Goal: Information Seeking & Learning: Learn about a topic

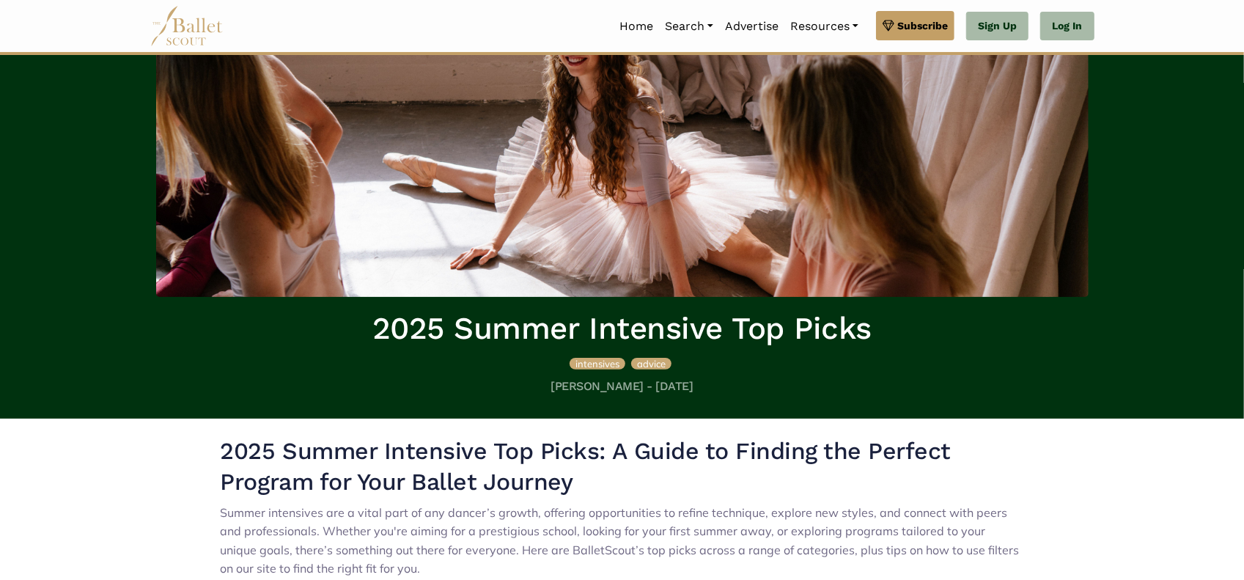
scroll to position [105, 0]
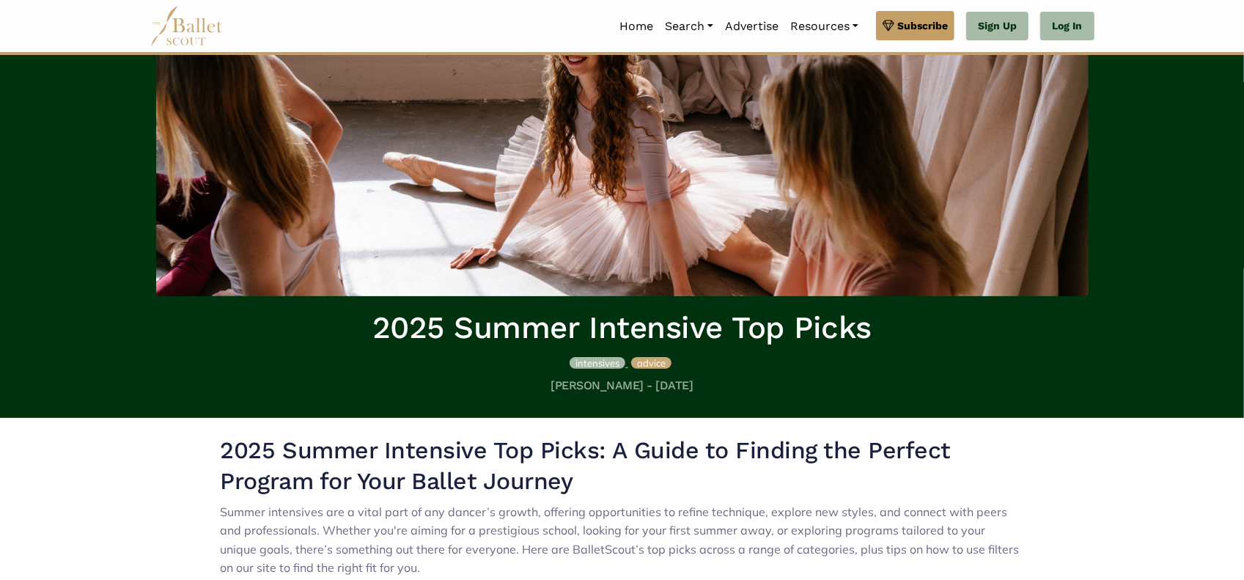
click at [599, 363] on span "intensives" at bounding box center [598, 363] width 44 height 12
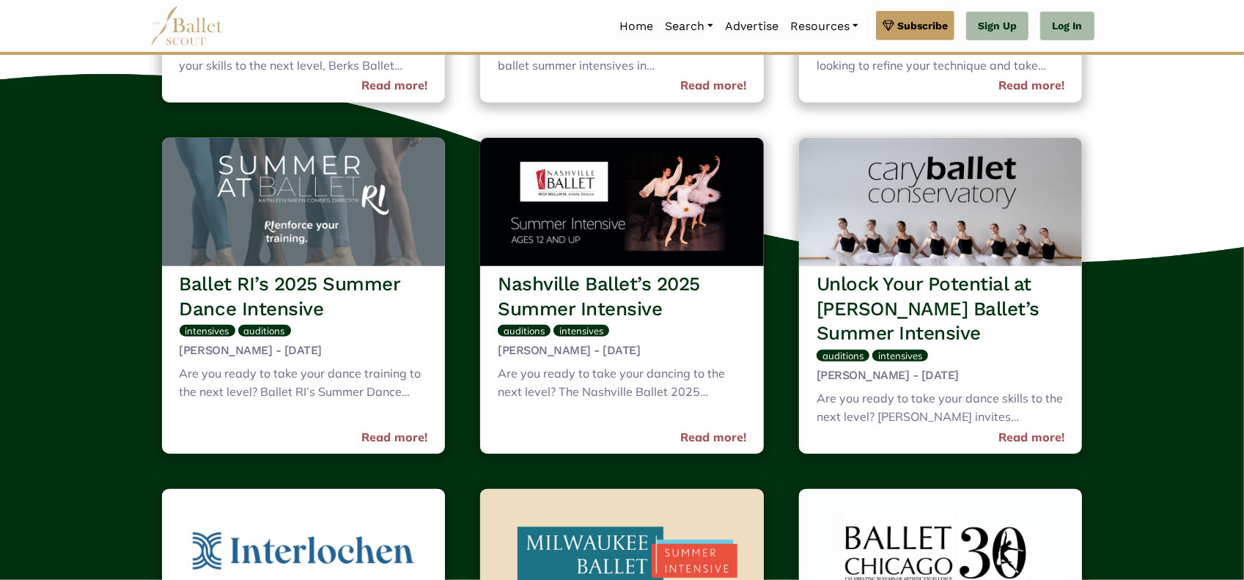
scroll to position [760, 0]
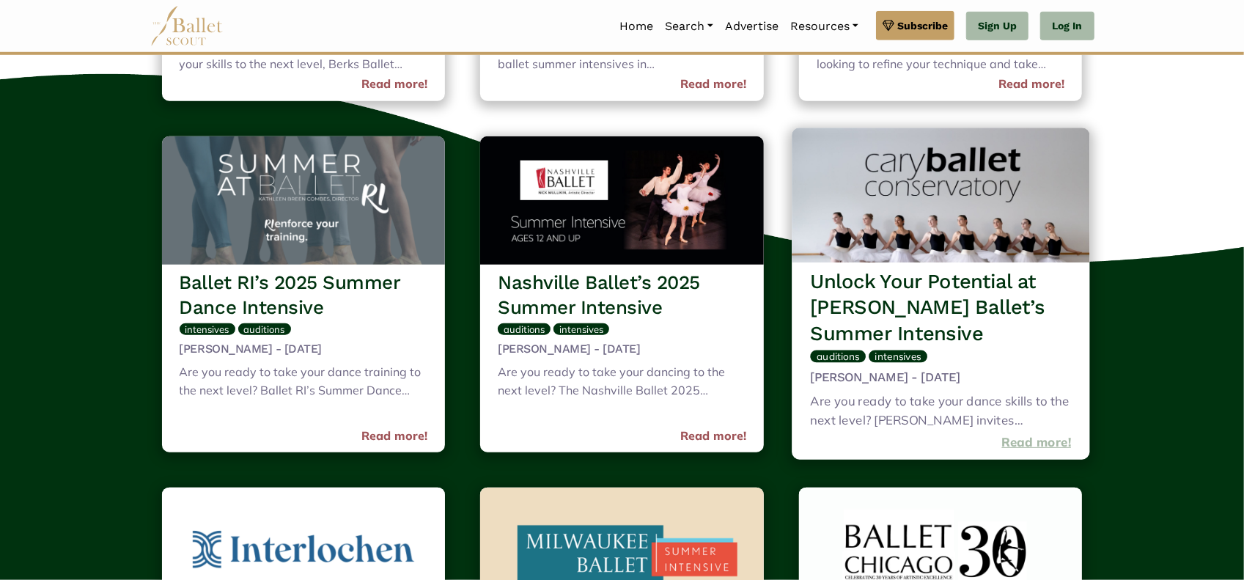
click at [1015, 436] on link "Read more!" at bounding box center [1037, 443] width 70 height 20
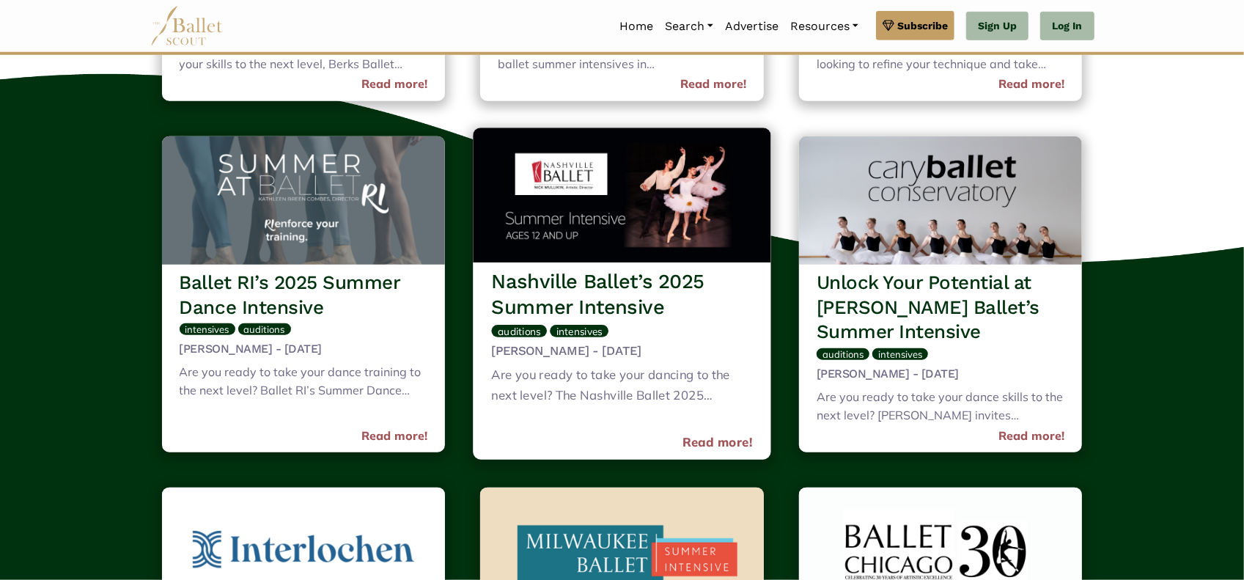
scroll to position [875, 0]
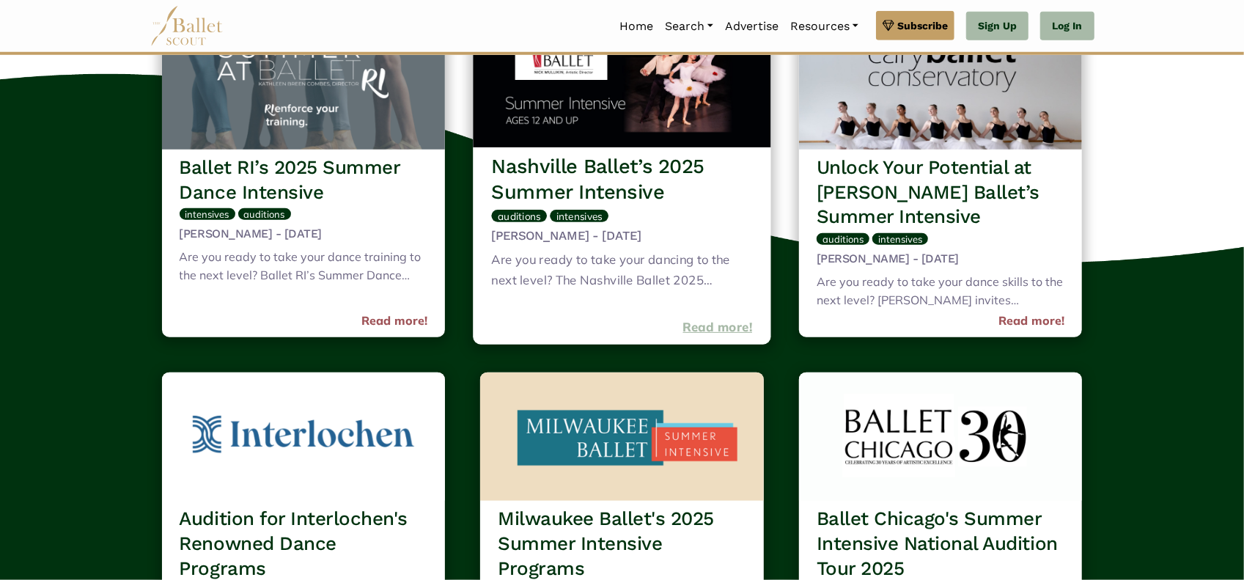
click at [716, 323] on link "Read more!" at bounding box center [718, 327] width 70 height 20
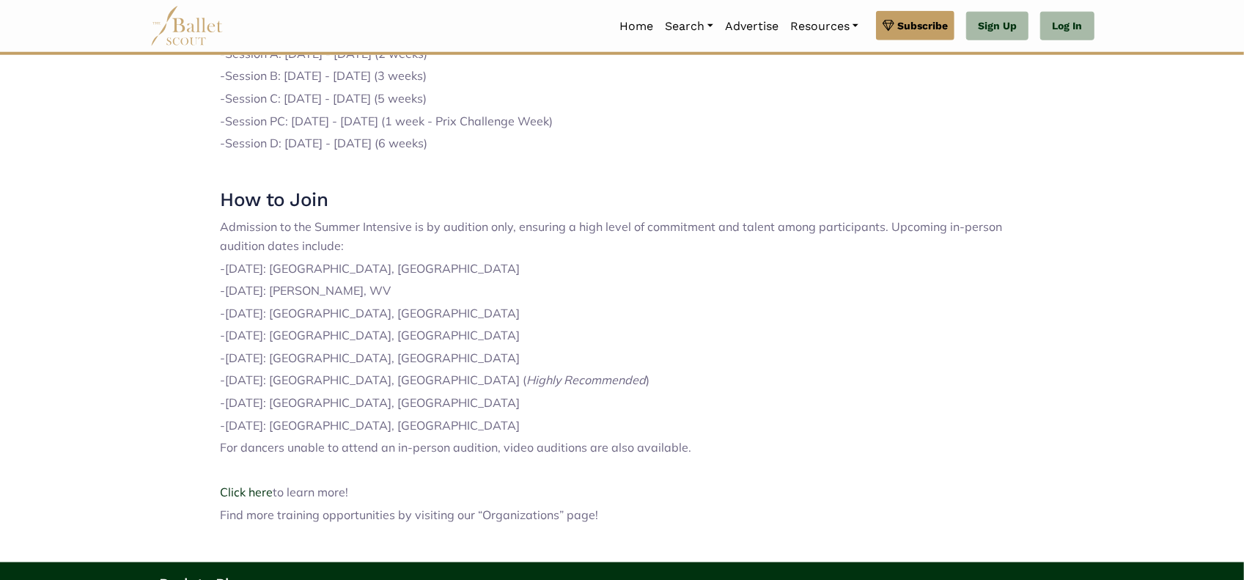
scroll to position [1036, 0]
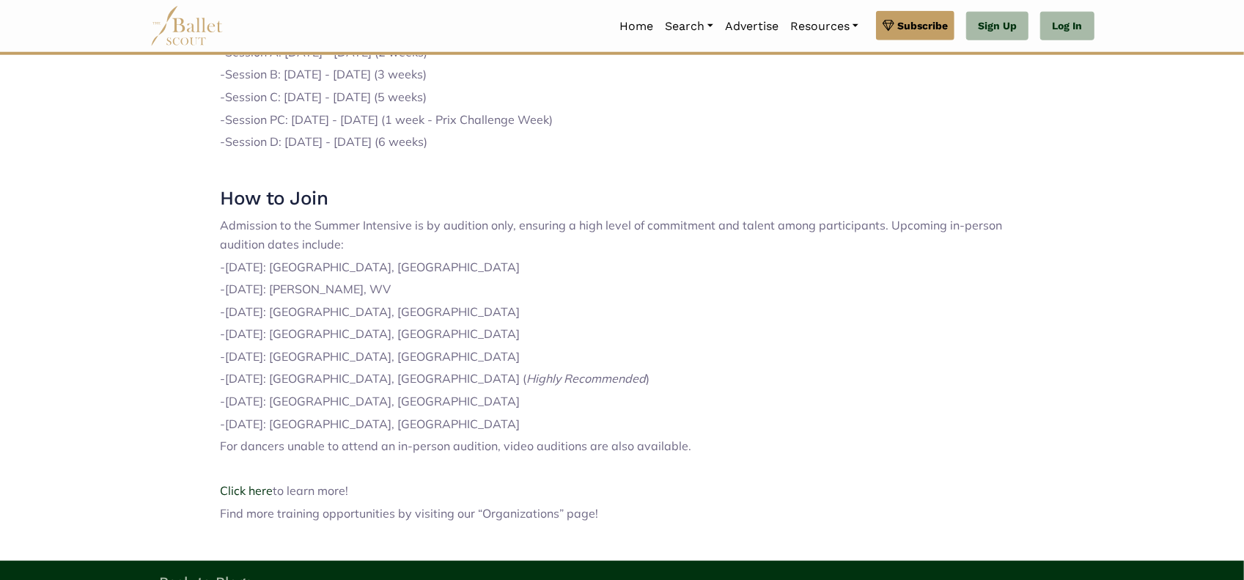
click at [238, 573] on link "‹ Back to Blogs" at bounding box center [204, 582] width 97 height 18
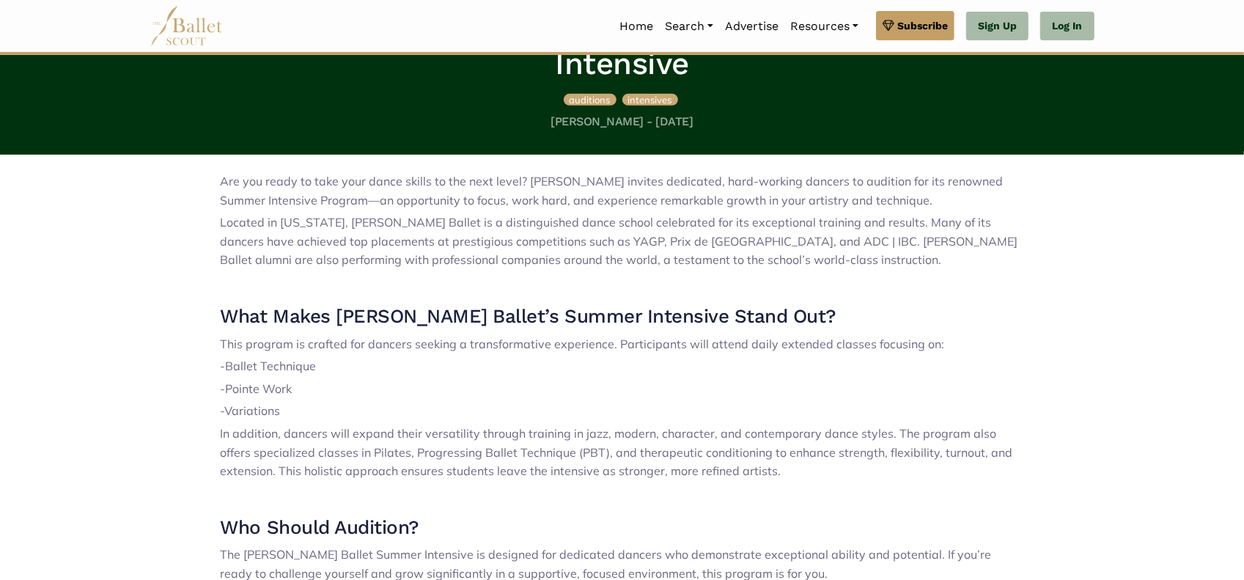
scroll to position [404, 0]
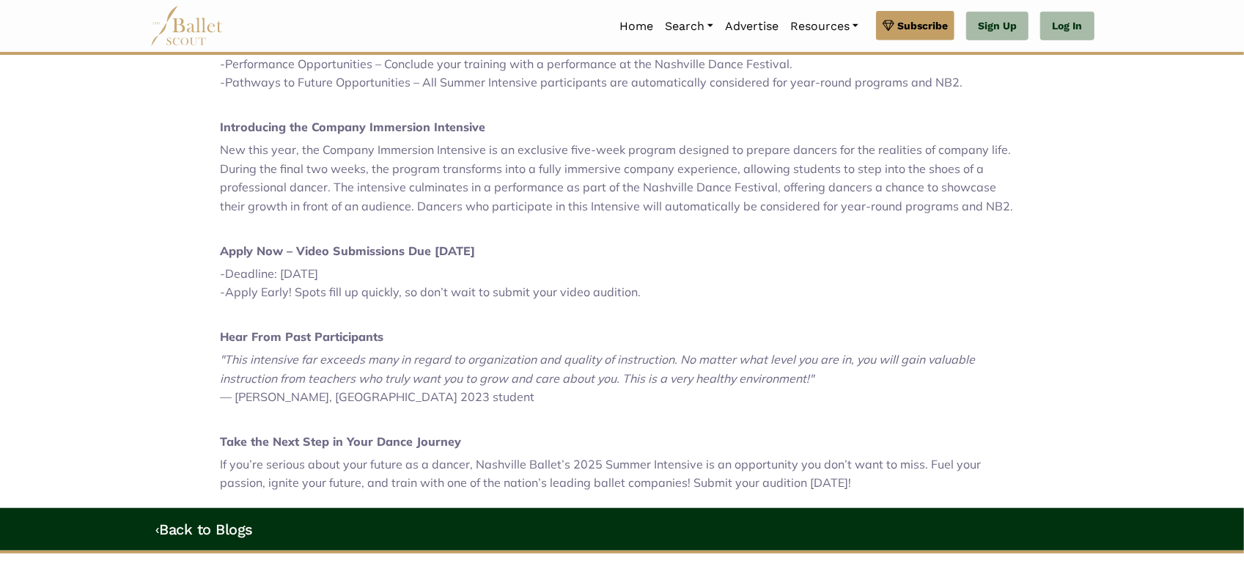
scroll to position [730, 0]
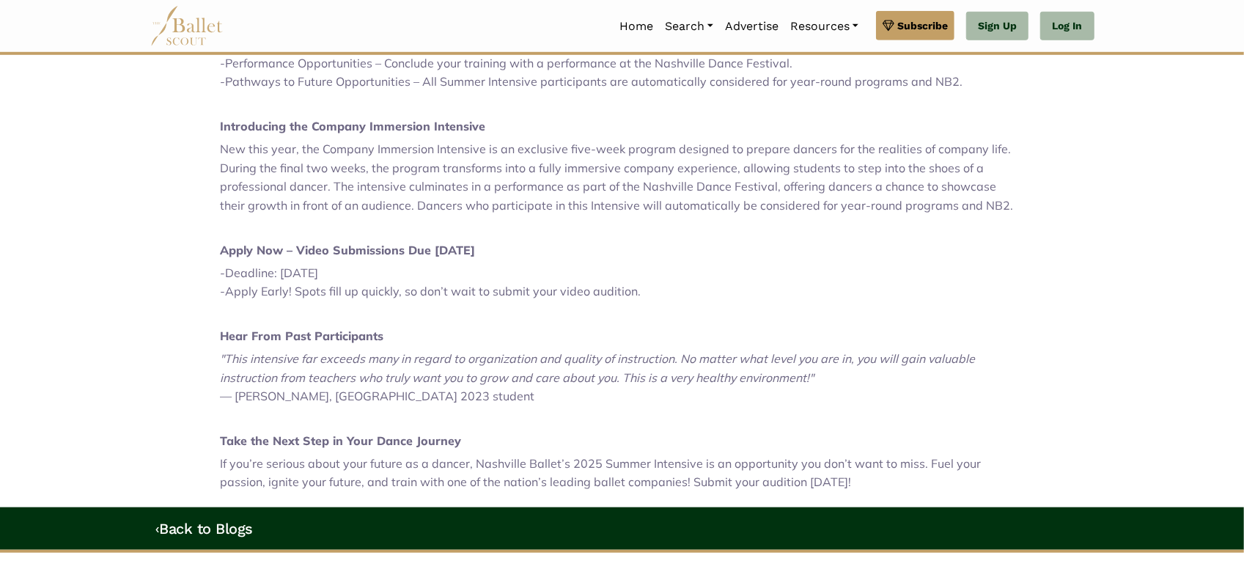
click at [716, 327] on p "Hear From Past Participants" at bounding box center [623, 336] width 804 height 19
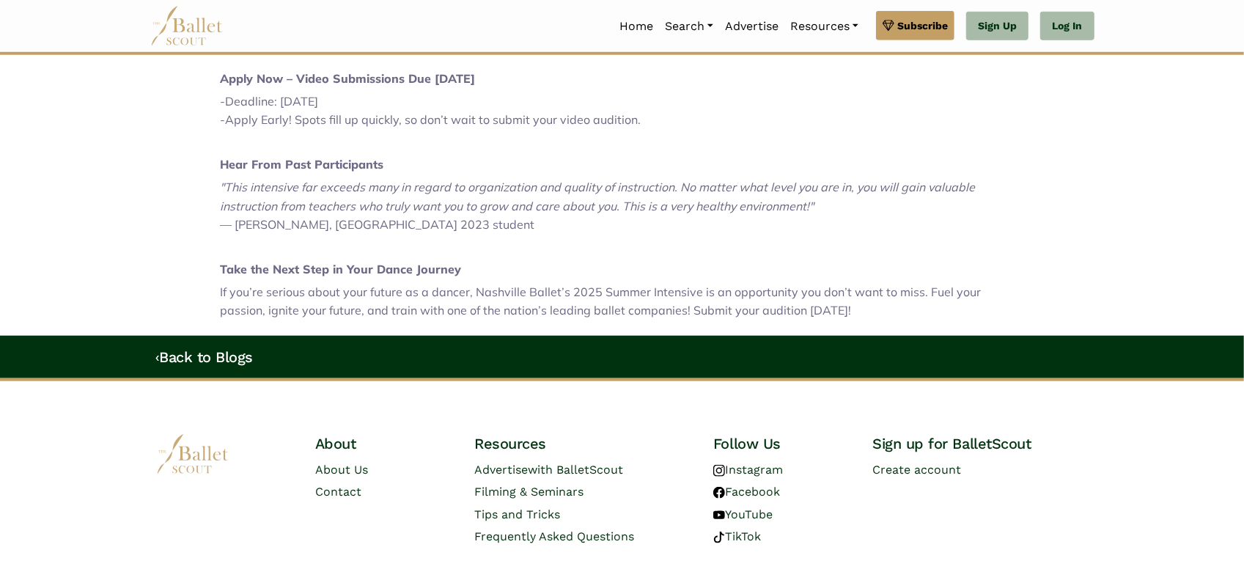
scroll to position [952, 0]
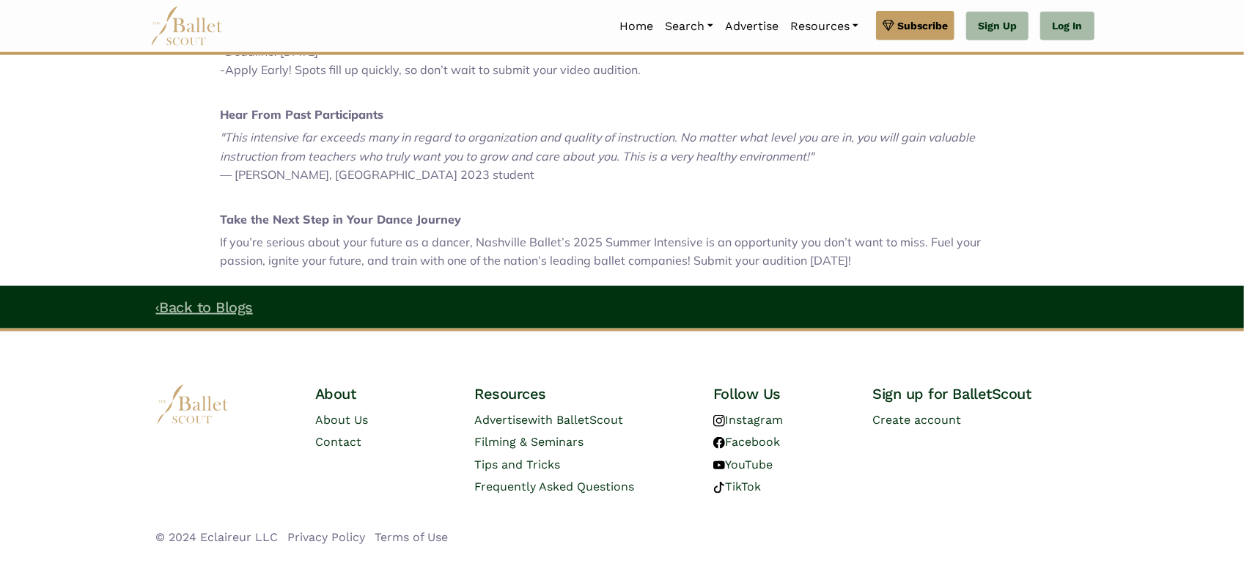
click at [239, 298] on link "‹ Back to Blogs" at bounding box center [204, 307] width 97 height 18
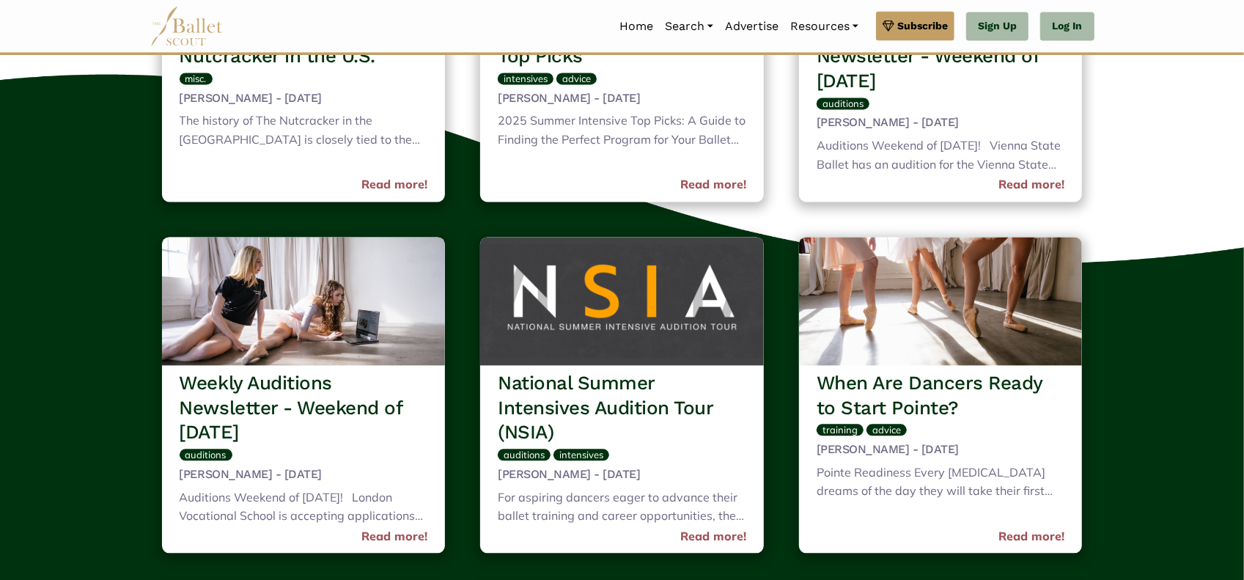
scroll to position [9498, 0]
